Goal: Task Accomplishment & Management: Use online tool/utility

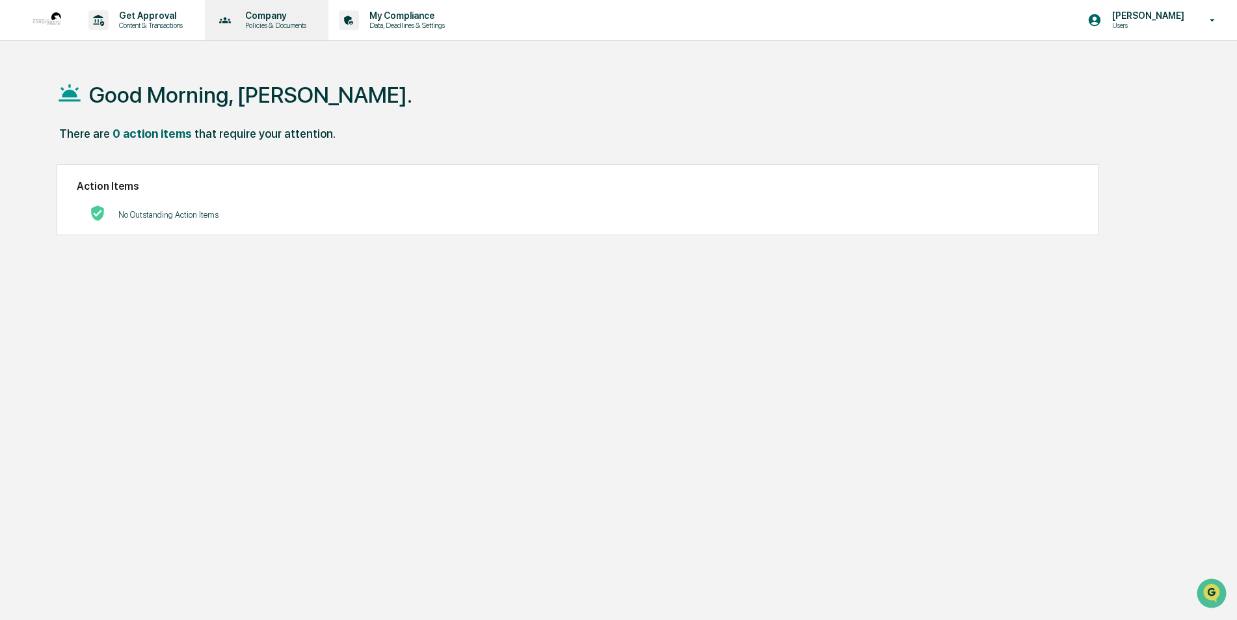
click at [270, 16] on p "Company" at bounding box center [274, 15] width 78 height 10
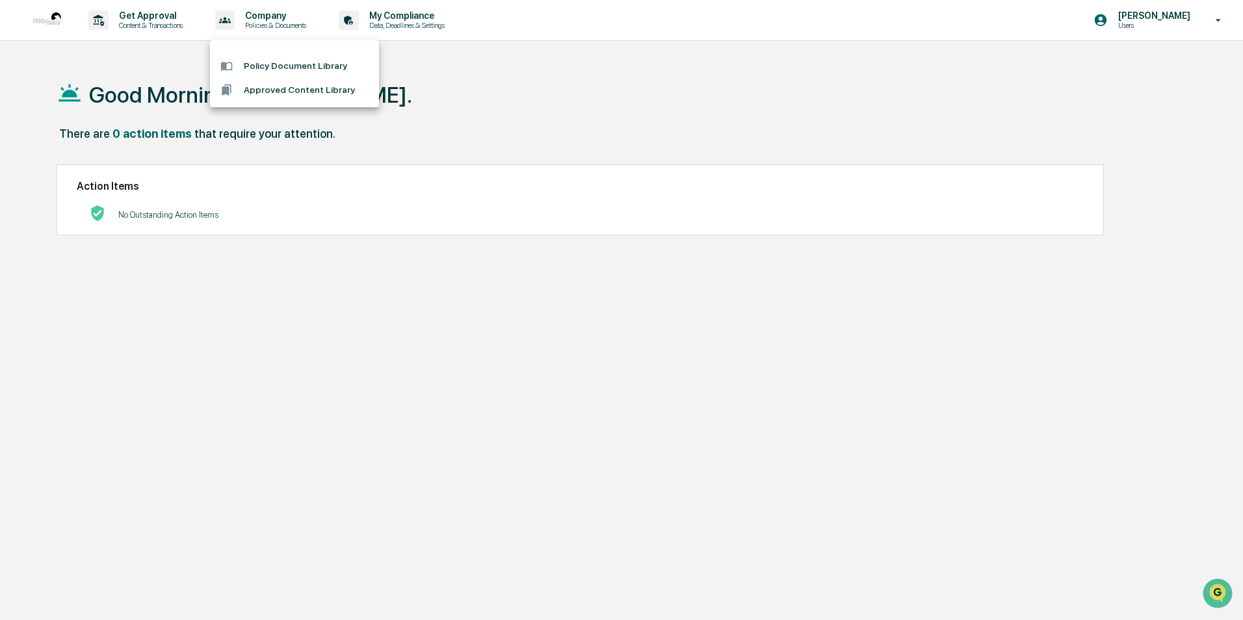
click at [1169, 15] on div at bounding box center [621, 310] width 1243 height 620
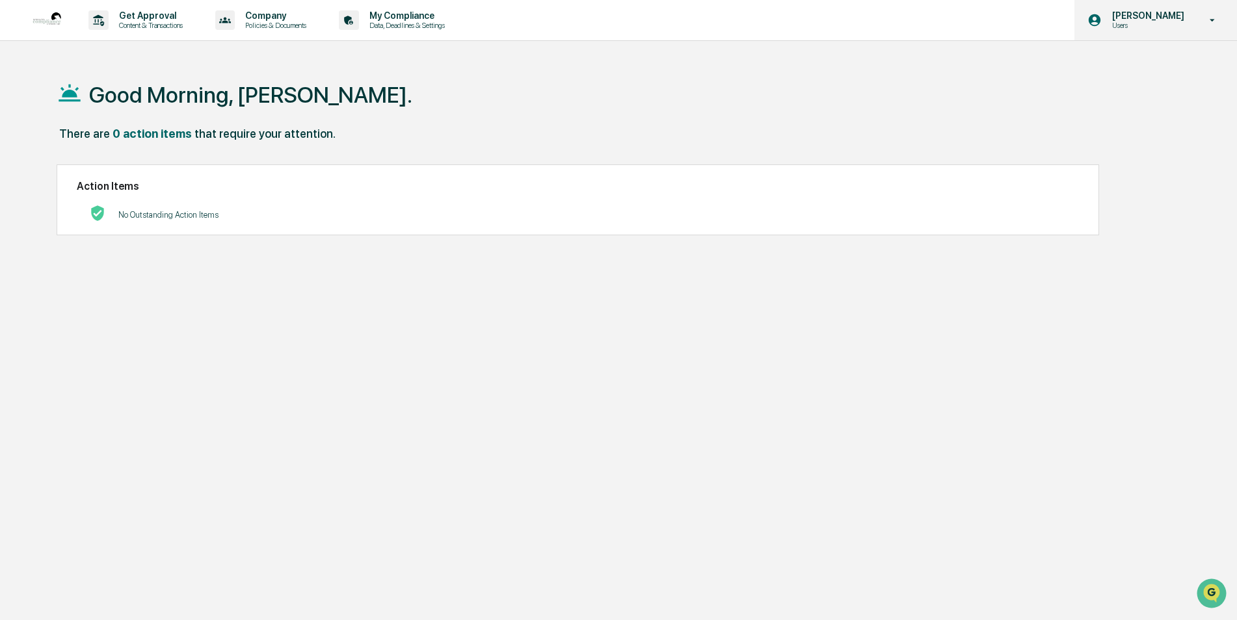
click at [1203, 22] on icon at bounding box center [1212, 20] width 23 height 12
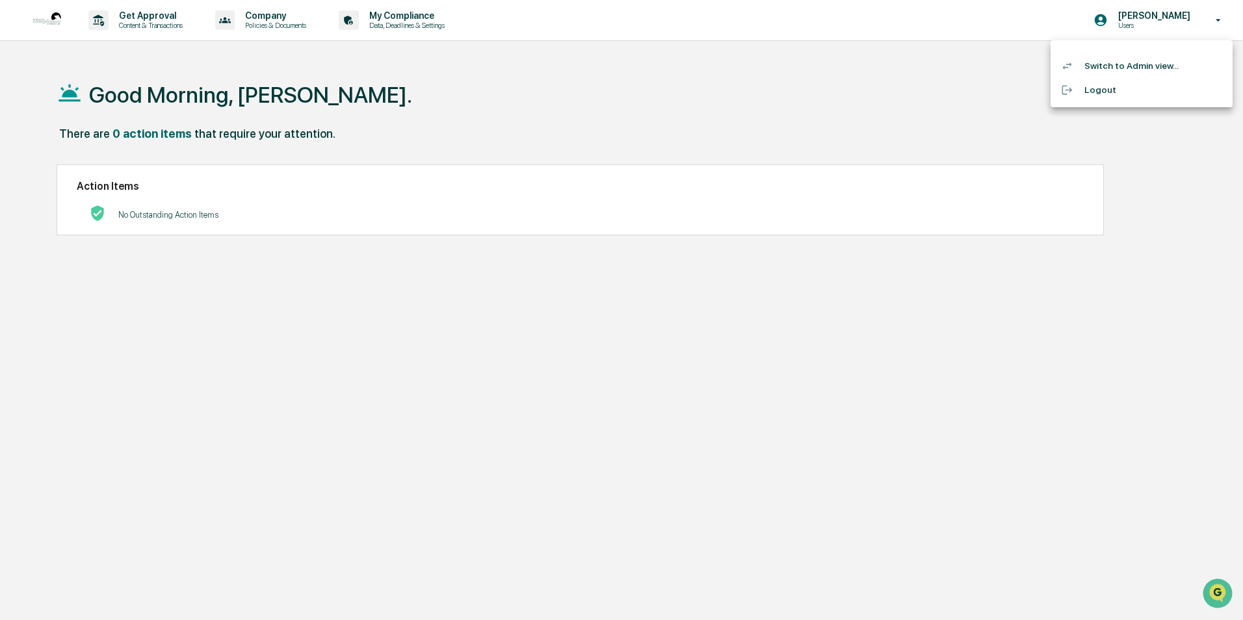
click at [1097, 61] on li "Switch to Admin view..." at bounding box center [1142, 66] width 182 height 24
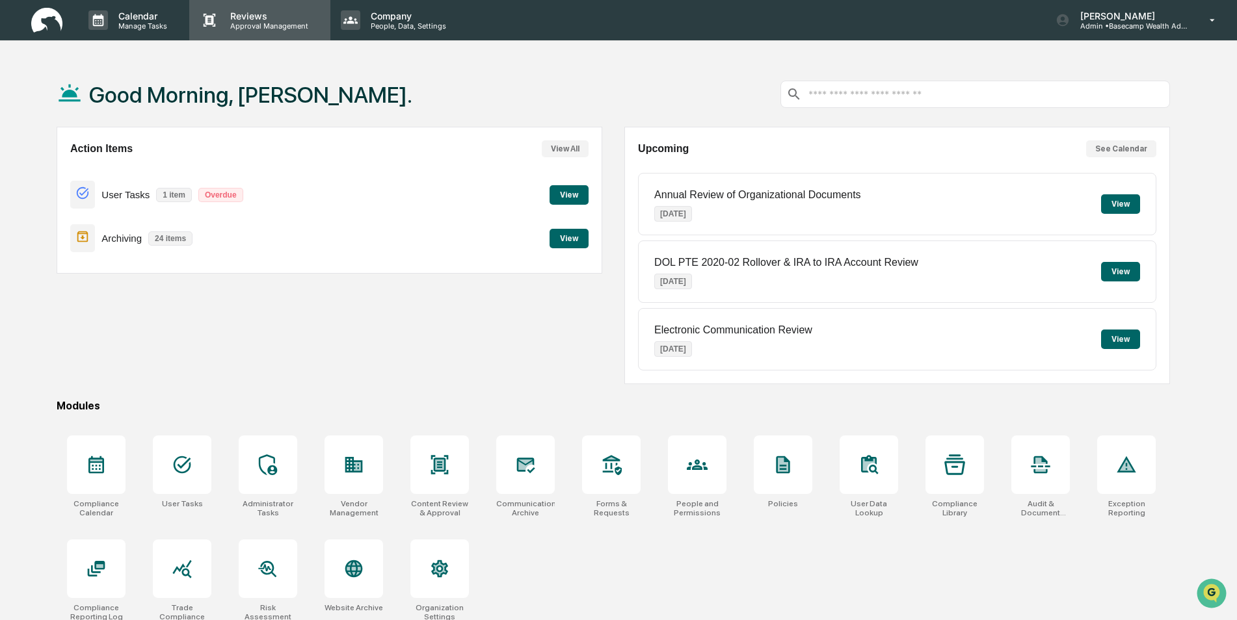
click at [255, 17] on p "Reviews" at bounding box center [267, 15] width 95 height 11
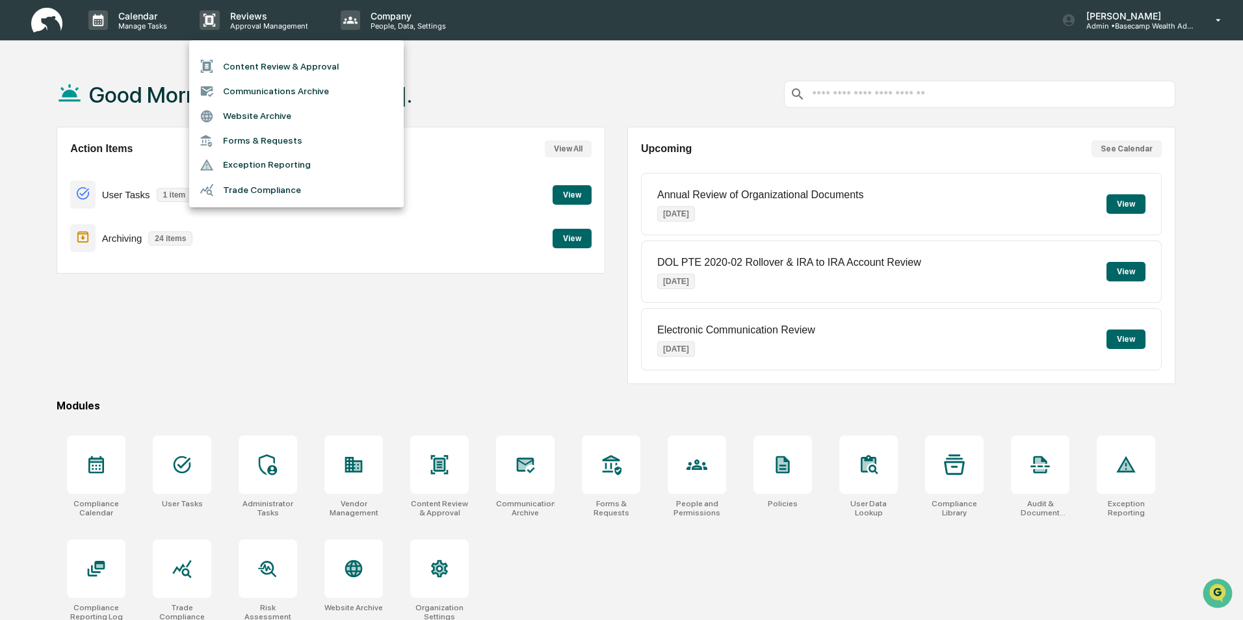
click at [243, 139] on li "Forms & Requests" at bounding box center [296, 141] width 215 height 24
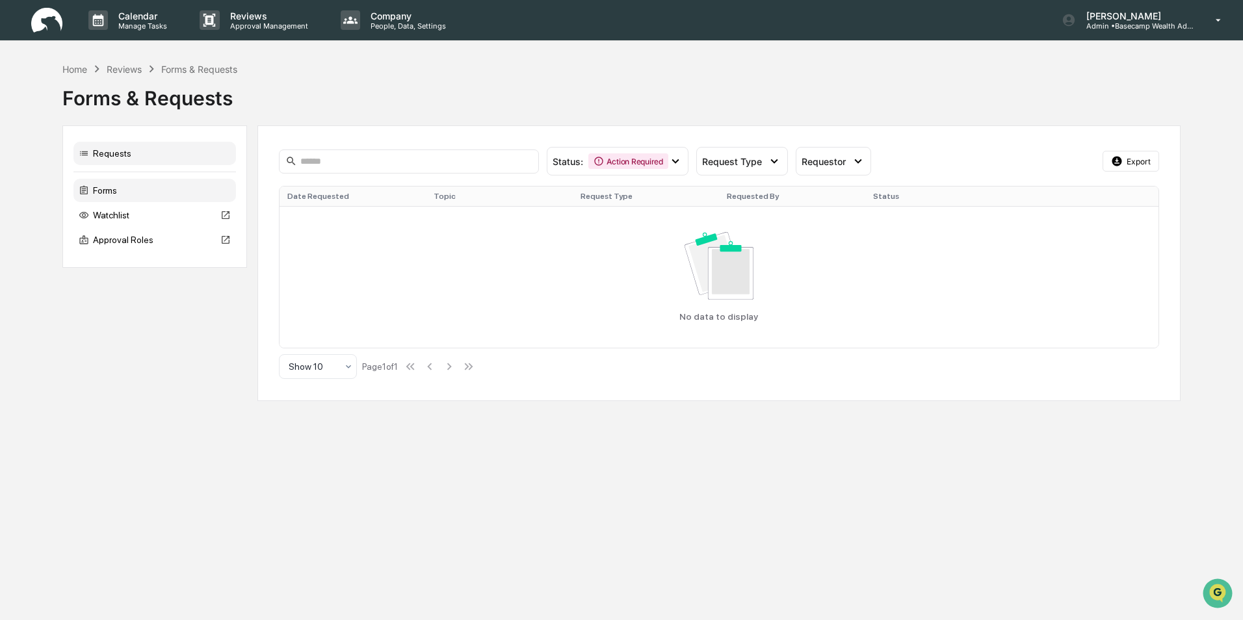
click at [101, 190] on div "Forms" at bounding box center [154, 190] width 163 height 23
click at [71, 70] on div "Home" at bounding box center [74, 69] width 25 height 11
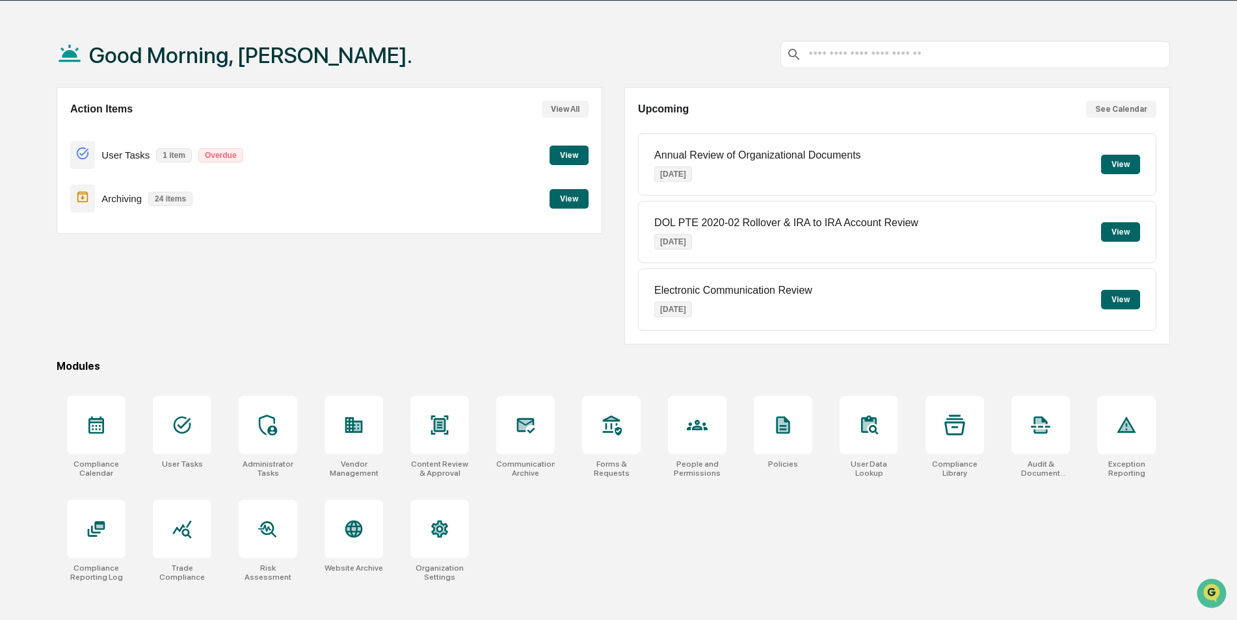
scroll to position [62, 0]
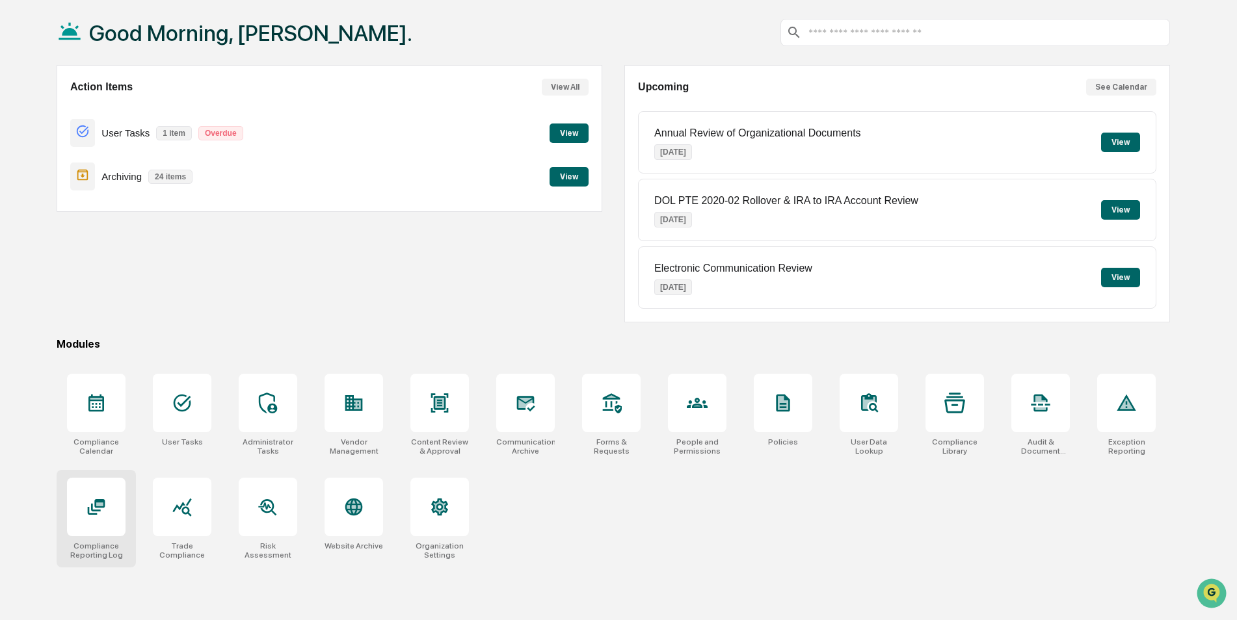
click at [114, 524] on div at bounding box center [96, 507] width 59 height 59
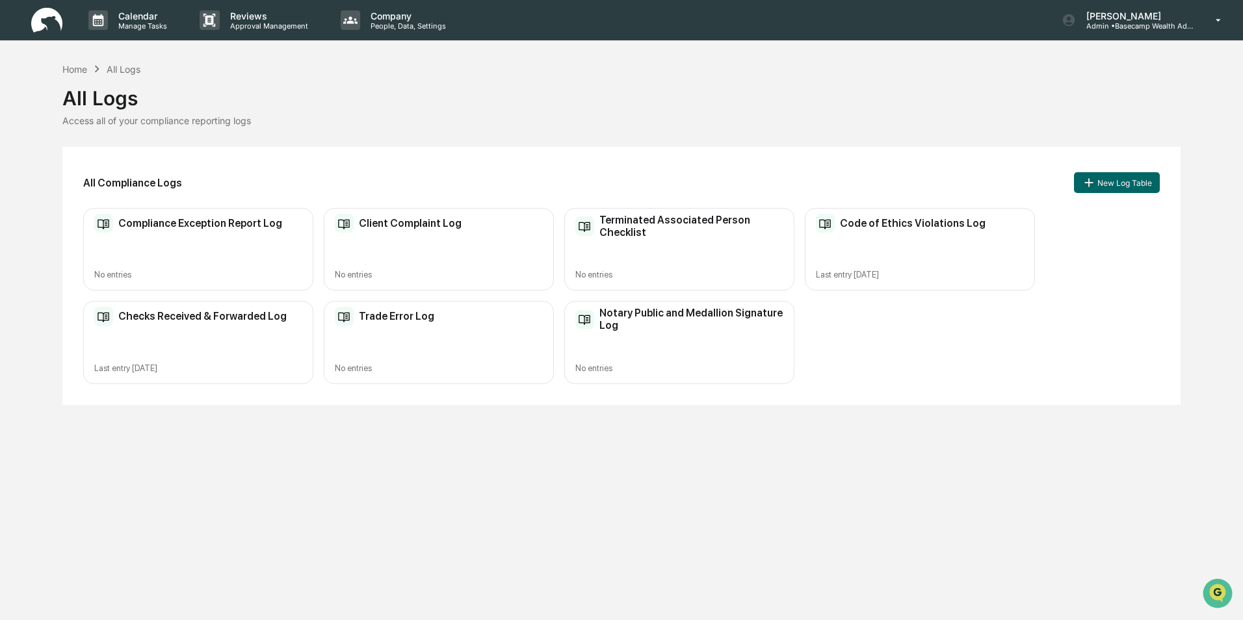
click at [761, 347] on div "Notary Public and Medallion Signature Log No entries" at bounding box center [679, 342] width 230 height 83
